Goal: Find contact information: Find contact information

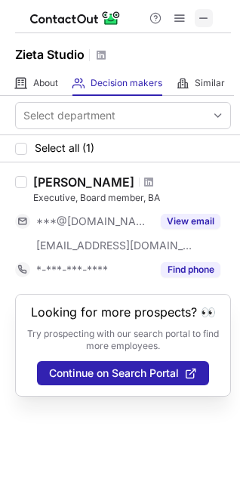
click at [203, 17] on span at bounding box center [204, 18] width 12 height 12
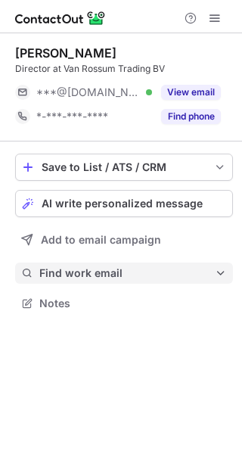
scroll to position [293, 242]
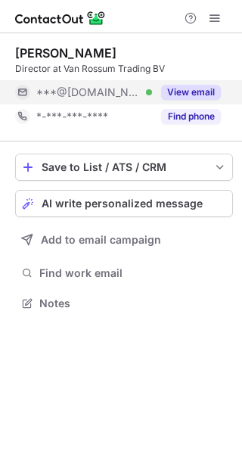
click at [185, 94] on button "View email" at bounding box center [191, 92] width 60 height 15
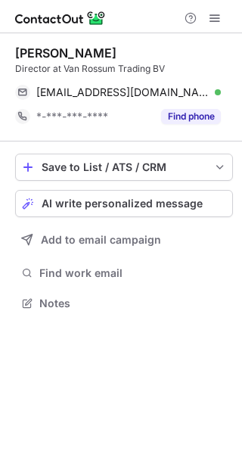
scroll to position [293, 242]
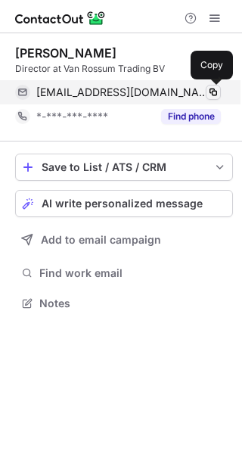
click at [216, 88] on span at bounding box center [213, 92] width 12 height 12
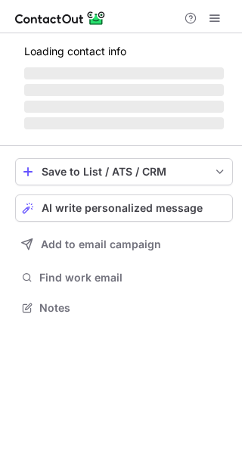
scroll to position [293, 242]
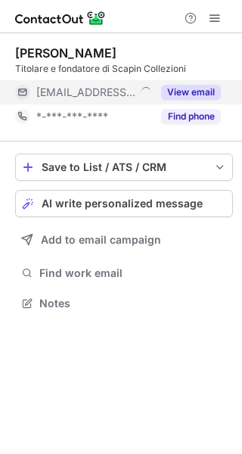
click at [178, 93] on button "View email" at bounding box center [191, 92] width 60 height 15
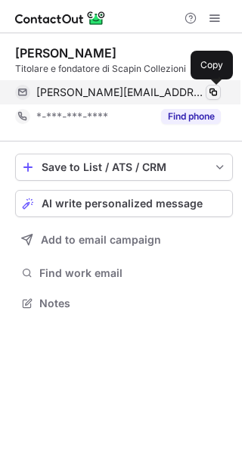
click at [215, 88] on span at bounding box center [213, 92] width 12 height 12
click at [215, 94] on span at bounding box center [213, 92] width 12 height 12
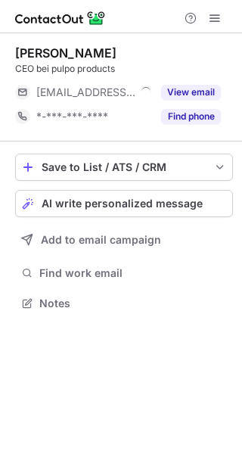
scroll to position [293, 242]
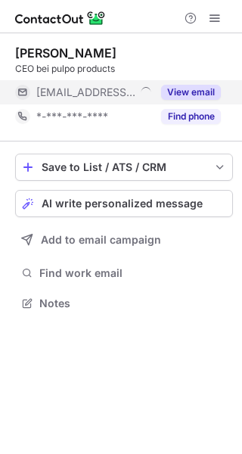
click at [187, 92] on button "View email" at bounding box center [191, 92] width 60 height 15
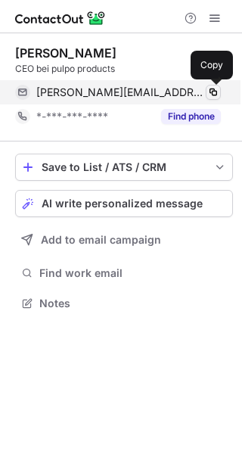
click at [214, 89] on span at bounding box center [213, 92] width 12 height 12
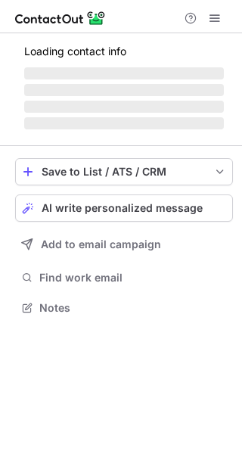
scroll to position [306, 242]
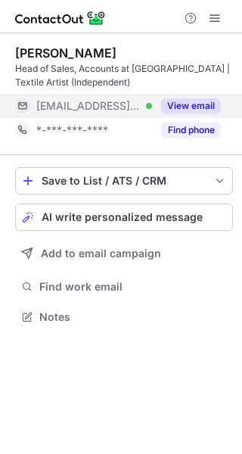
click at [186, 104] on button "View email" at bounding box center [191, 105] width 60 height 15
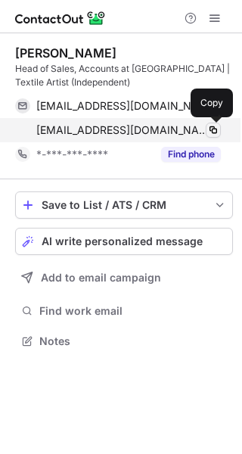
click at [212, 129] on span at bounding box center [213, 130] width 12 height 12
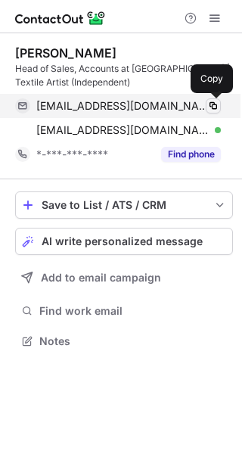
click at [214, 101] on span at bounding box center [213, 106] width 12 height 12
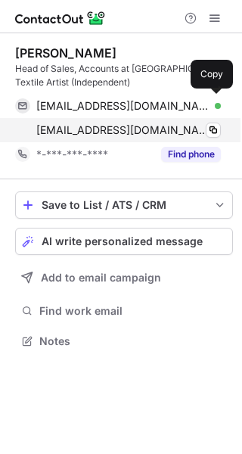
scroll to position [330, 242]
